Goal: Task Accomplishment & Management: Manage account settings

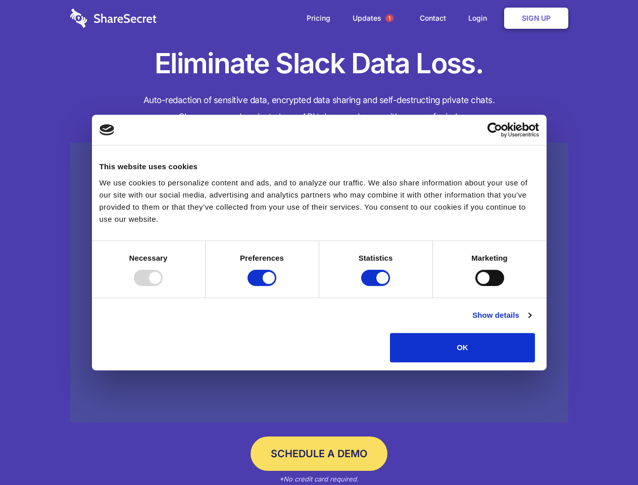
click at [163, 286] on div at bounding box center [148, 278] width 29 height 16
click at [276, 286] on input "Preferences" at bounding box center [261, 278] width 29 height 16
checkbox input "false"
click at [377, 286] on input "Statistics" at bounding box center [375, 278] width 29 height 16
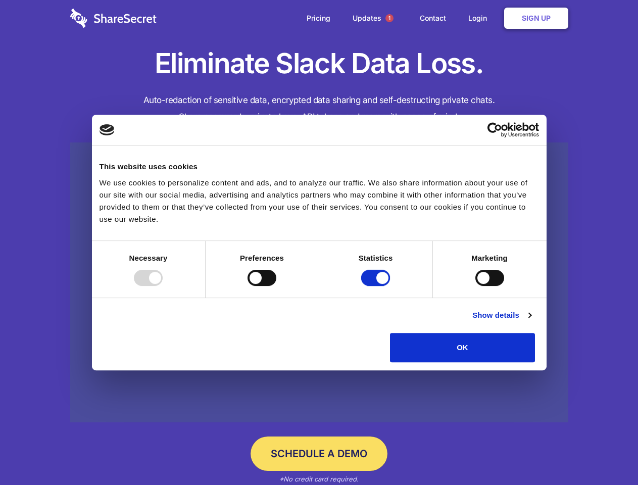
checkbox input "false"
click at [475, 286] on input "Marketing" at bounding box center [489, 278] width 29 height 16
checkbox input "true"
click at [531, 321] on link "Show details" at bounding box center [501, 315] width 59 height 12
